Goal: Task Accomplishment & Management: Complete application form

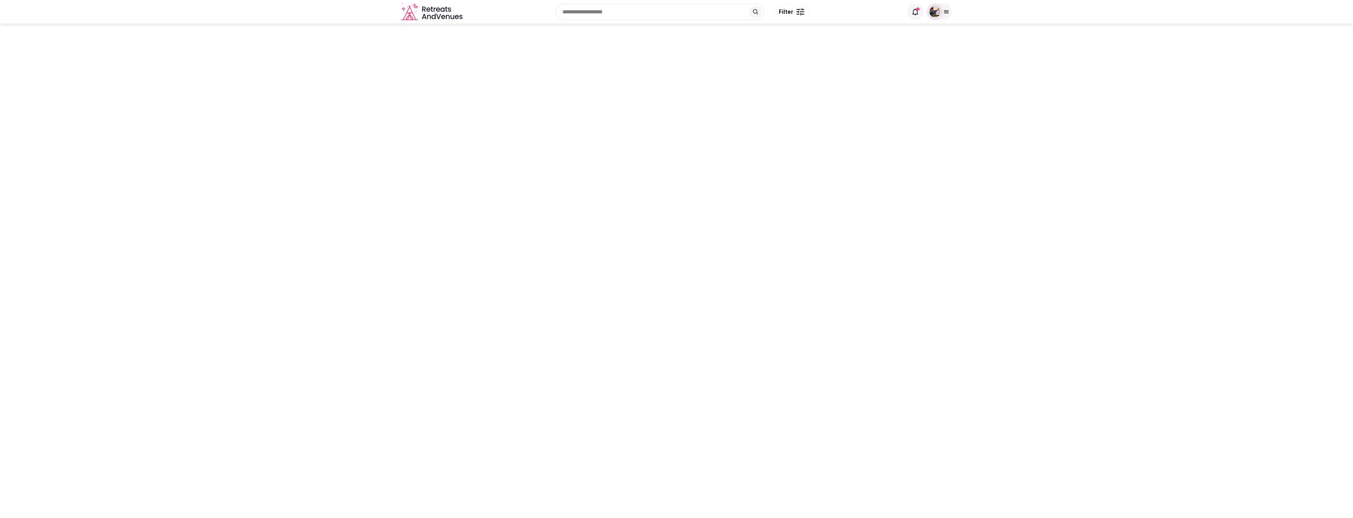
type input "********"
type input "**********"
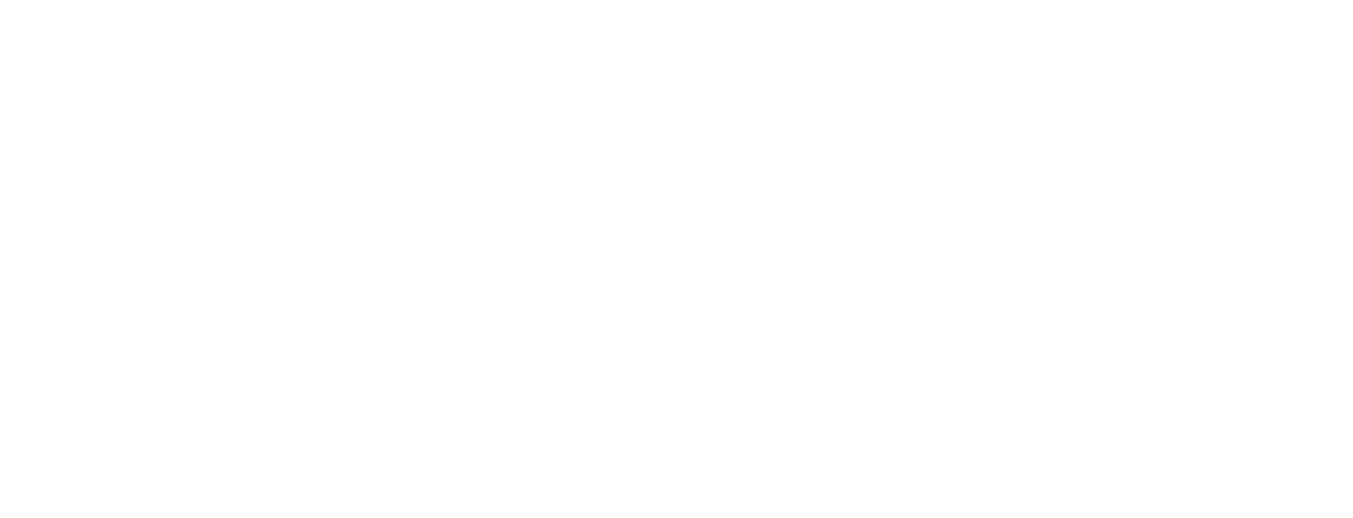
type input "**********"
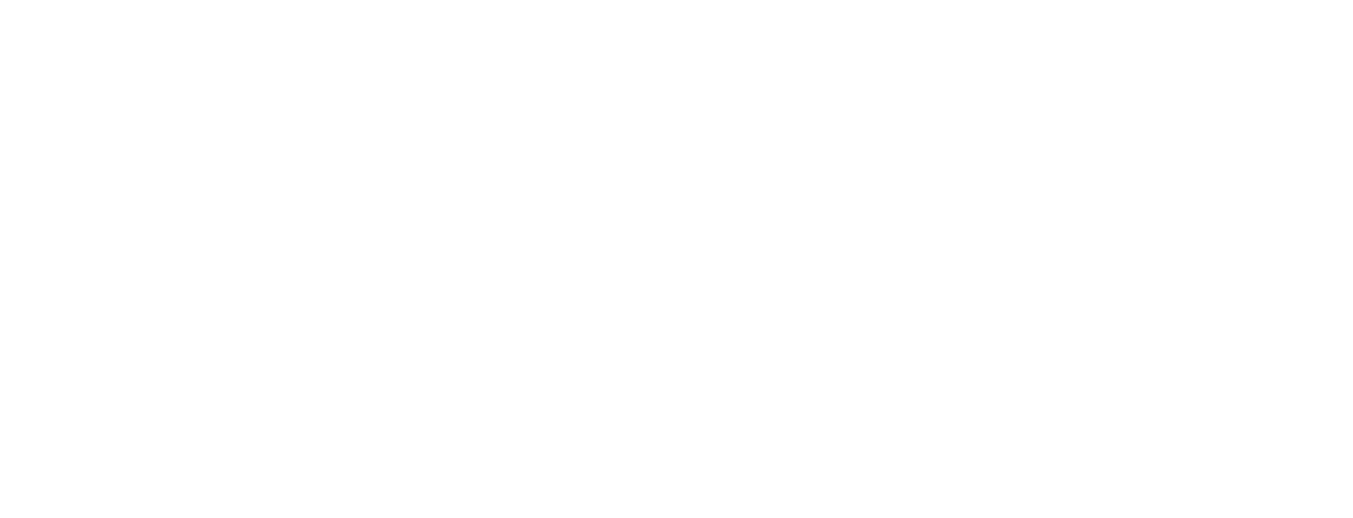
type input "**"
